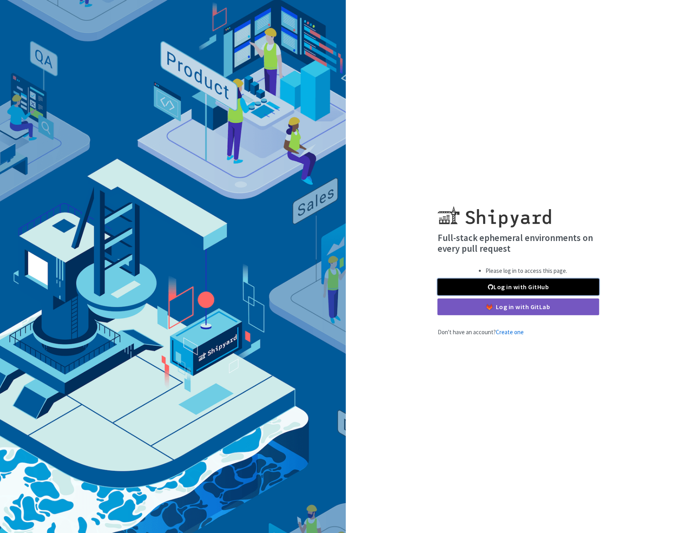
click at [516, 282] on link "Log in with GitHub" at bounding box center [518, 286] width 162 height 17
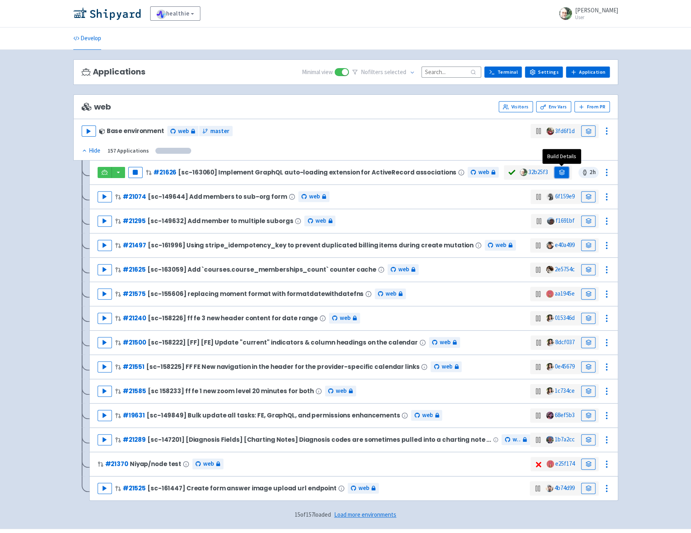
click at [565, 170] on link at bounding box center [561, 172] width 14 height 11
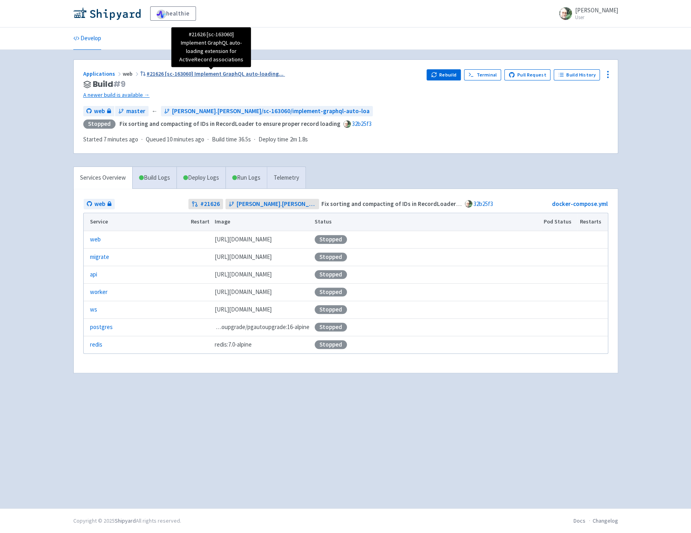
click at [212, 73] on span "#21626 [sc-163060] Implement GraphQL auto-loading ..." at bounding box center [215, 73] width 137 height 7
